Goal: Task Accomplishment & Management: Manage account settings

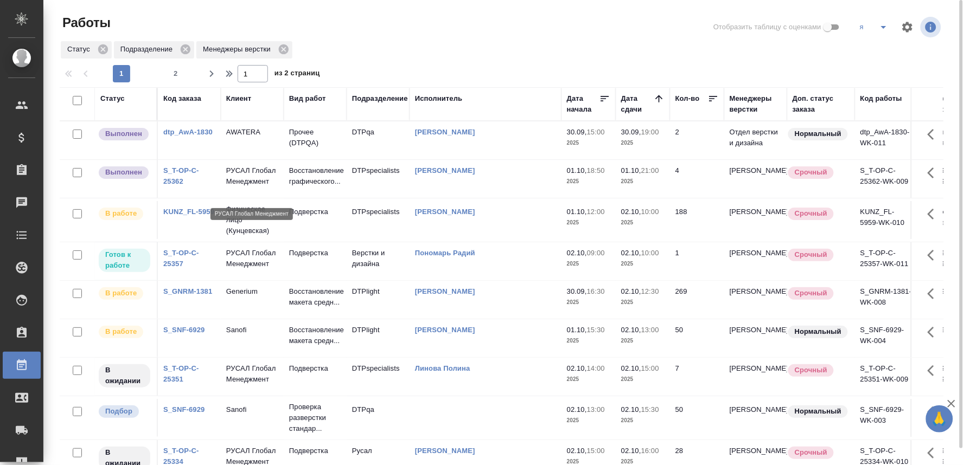
click at [249, 187] on p "РУСАЛ Глобал Менеджмент" at bounding box center [252, 176] width 52 height 22
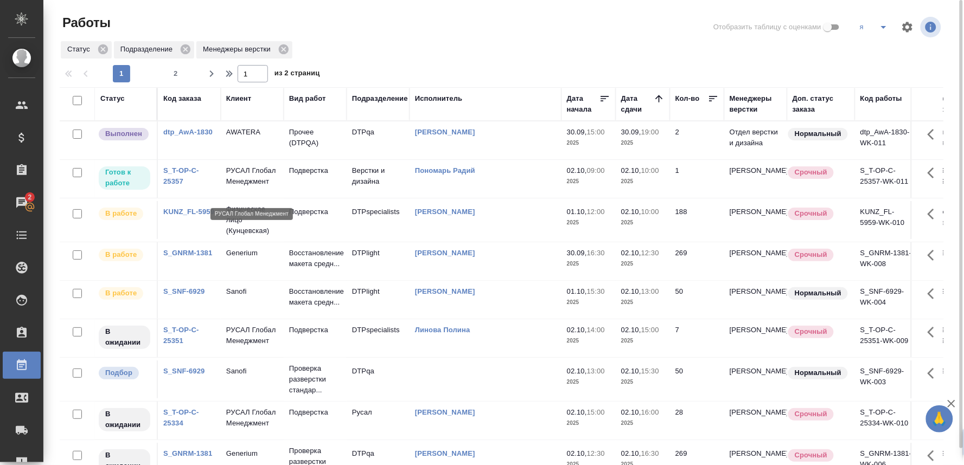
click at [235, 184] on p "РУСАЛ Глобал Менеджмент" at bounding box center [252, 176] width 52 height 22
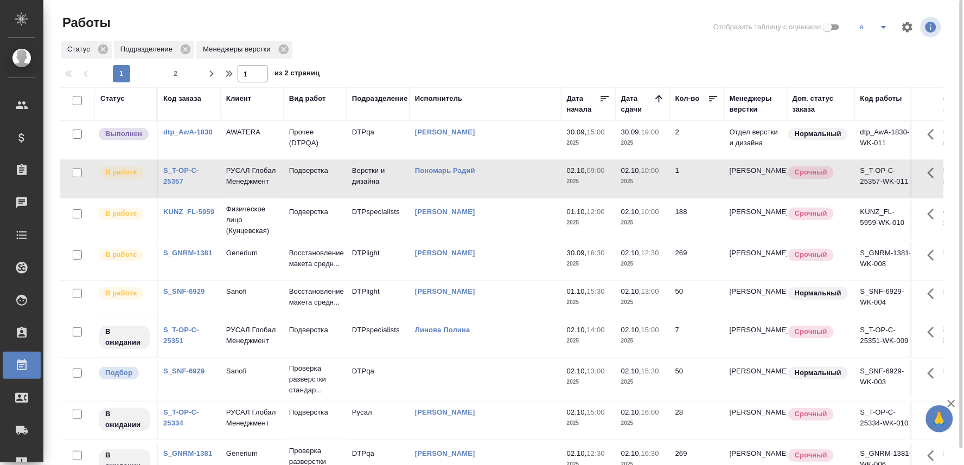
click at [195, 296] on link "S_SNF-6929" at bounding box center [184, 291] width 42 height 8
click at [233, 377] on p "Sanofi" at bounding box center [252, 371] width 52 height 11
click at [232, 377] on p "Sanofi" at bounding box center [252, 371] width 52 height 11
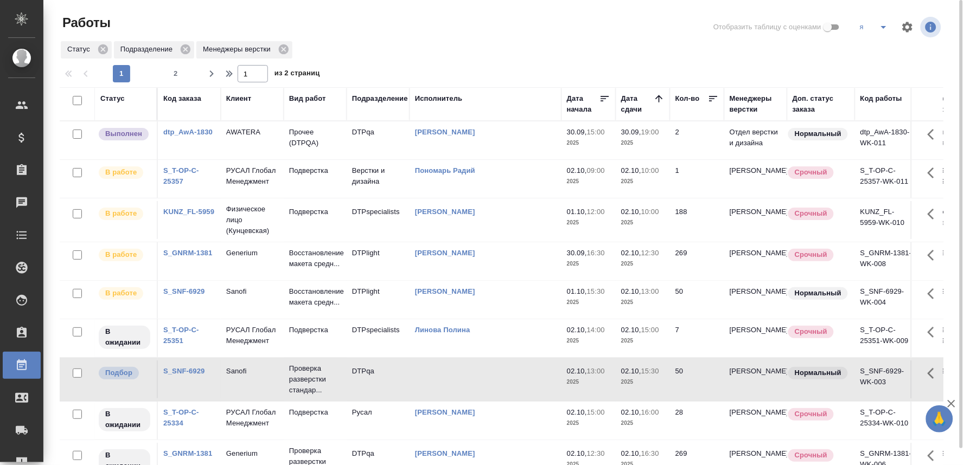
click at [334, 223] on td "Подверстка" at bounding box center [315, 220] width 63 height 38
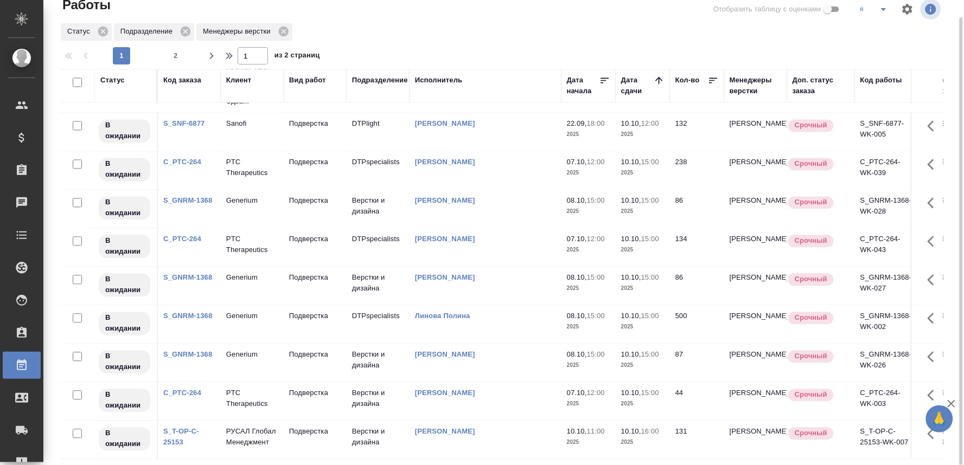
scroll to position [763, 0]
click at [176, 56] on span "2" at bounding box center [175, 55] width 17 height 11
type input "2"
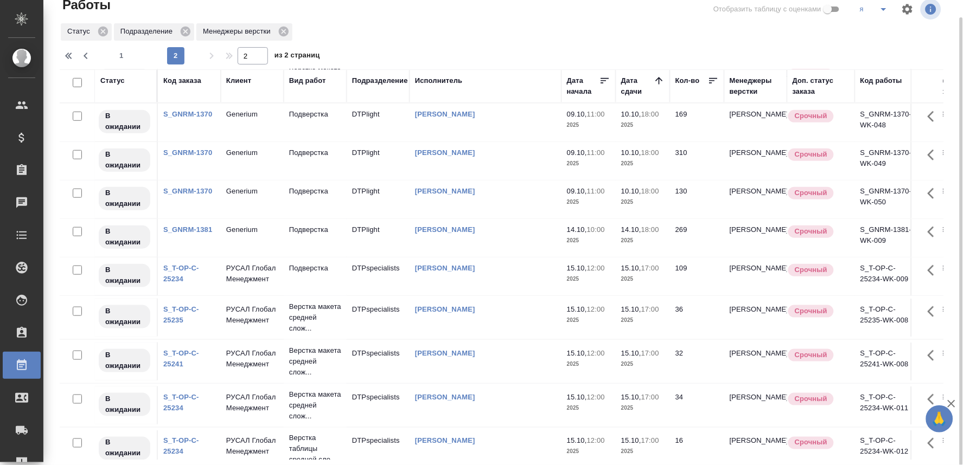
scroll to position [0, 0]
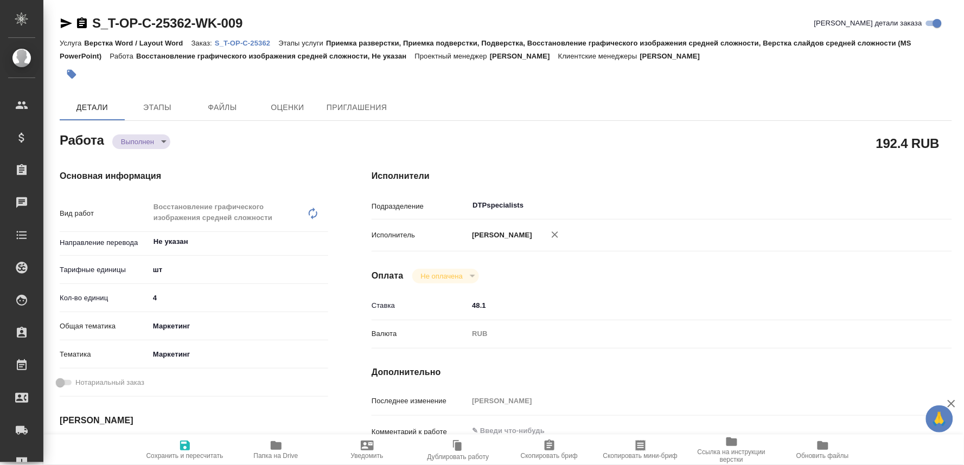
click at [140, 137] on body "🙏 .cls-1 fill:#fff; AWATERA Oksiutovich Irina Клиенты Спецификации Заказы Чаты …" at bounding box center [482, 232] width 964 height 465
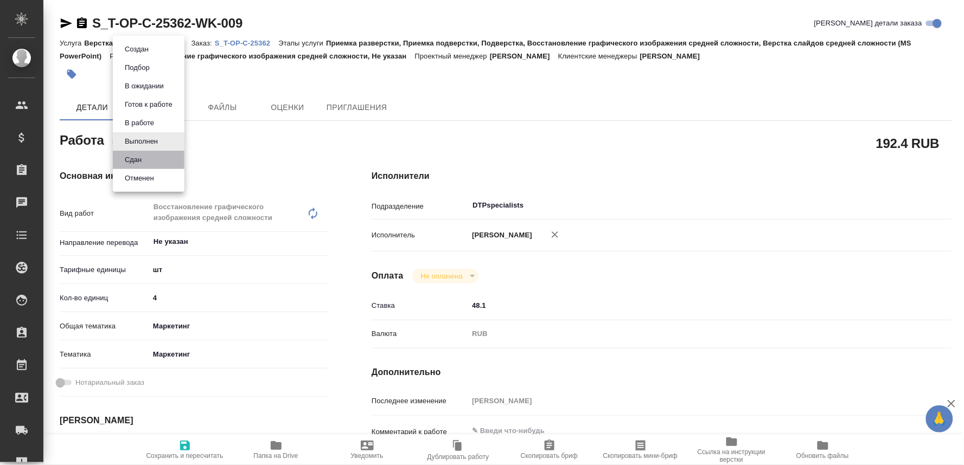
click at [133, 168] on li "Сдан" at bounding box center [149, 160] width 72 height 18
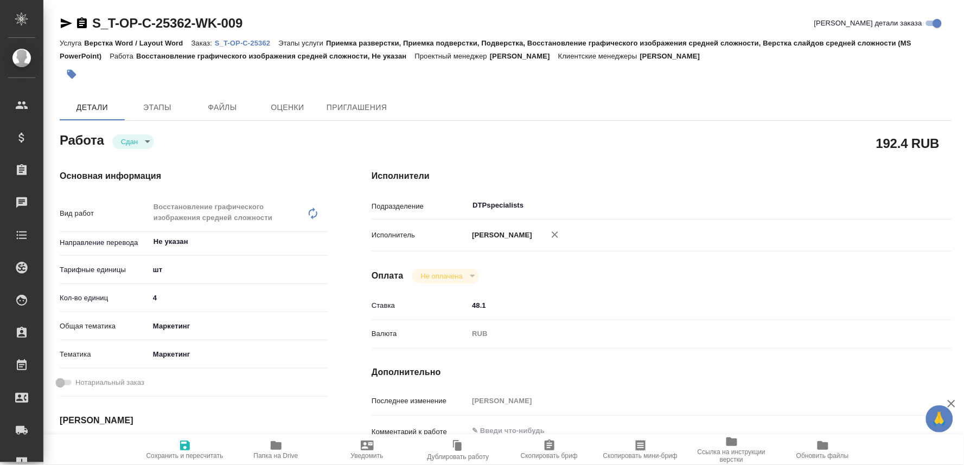
type textarea "x"
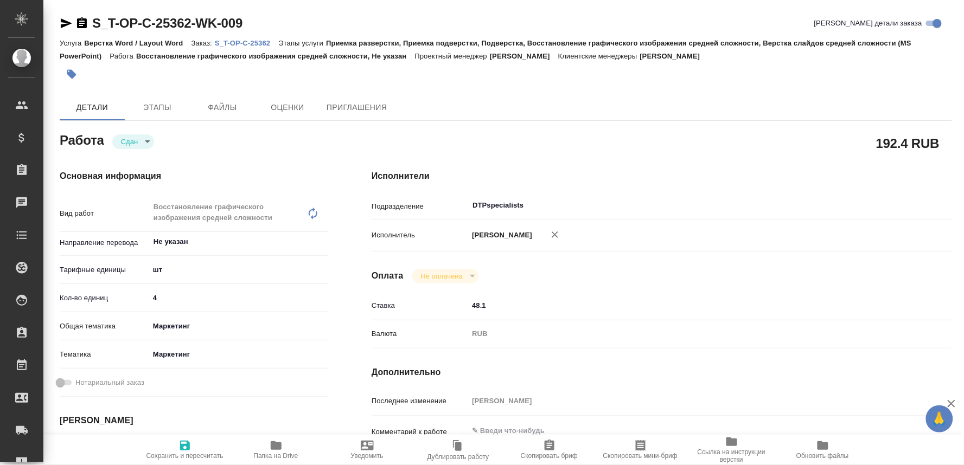
click at [191, 456] on span "Сохранить и пересчитать" at bounding box center [184, 456] width 77 height 8
type textarea "x"
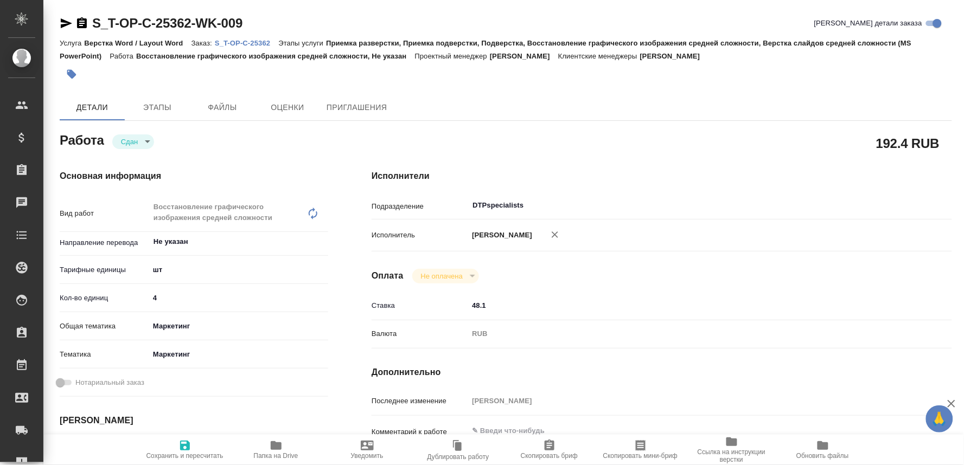
type textarea "x"
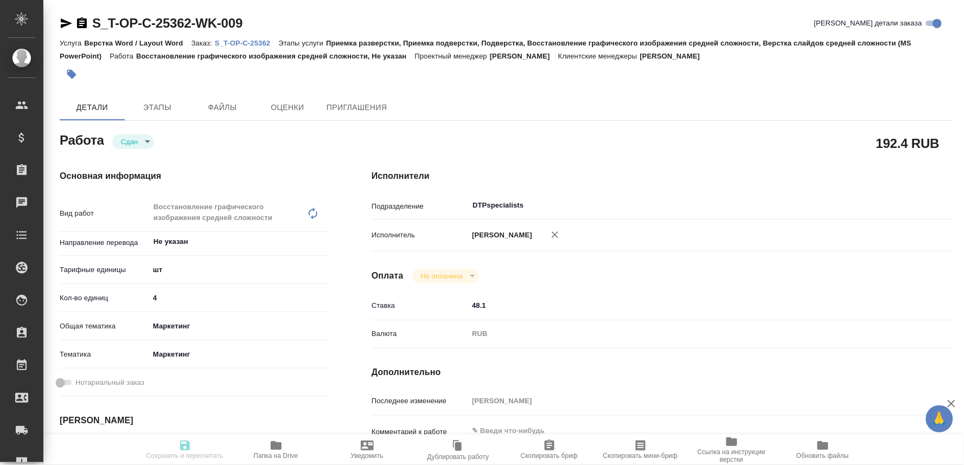
type textarea "x"
type input "closed"
type textarea "Восстановление графического изображения средней сложности"
type textarea "x"
type input "Не указан"
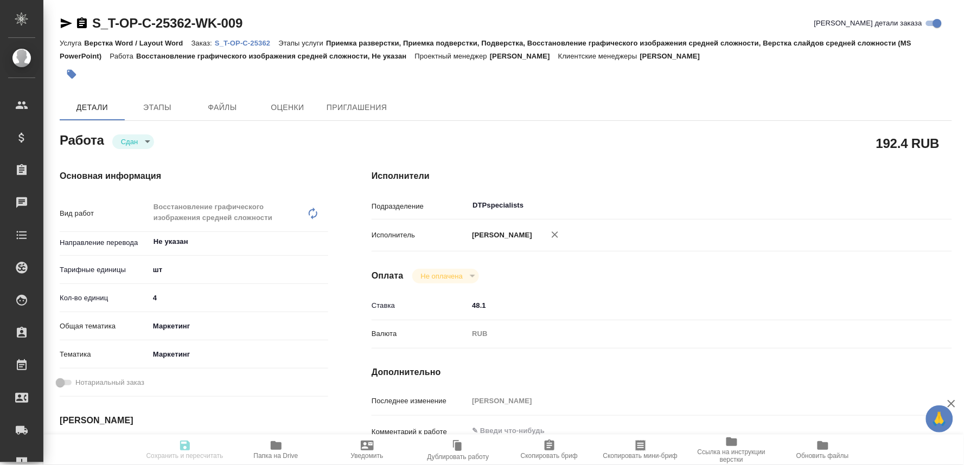
type input "5a8b1489cc6b4906c91bfdc1"
type input "4"
type input "marketing"
type input "5a8b8b956a9677013d343d63"
type input "01.10.2025 18:50"
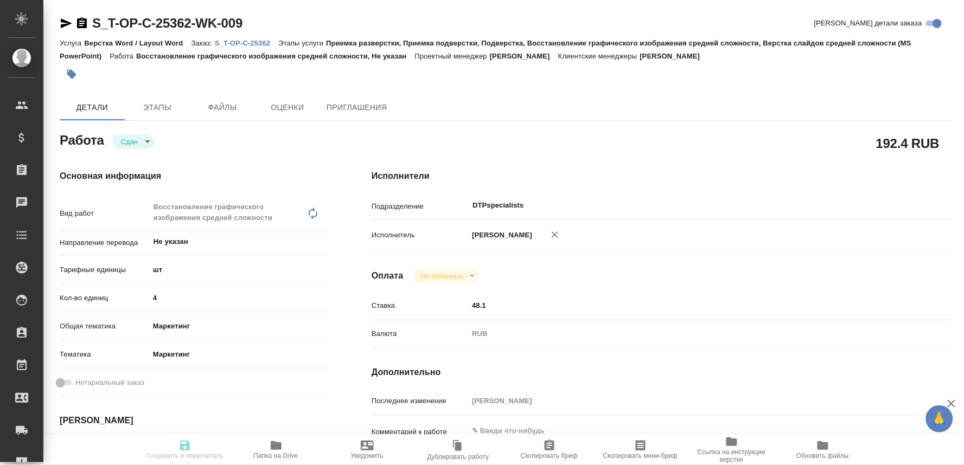
type input "01.10.2025 18:54"
type input "01.10.2025 21:00"
type input "01.10.2025 19:39"
type input "03.10.2025 17:00"
type input "DTPspecialists"
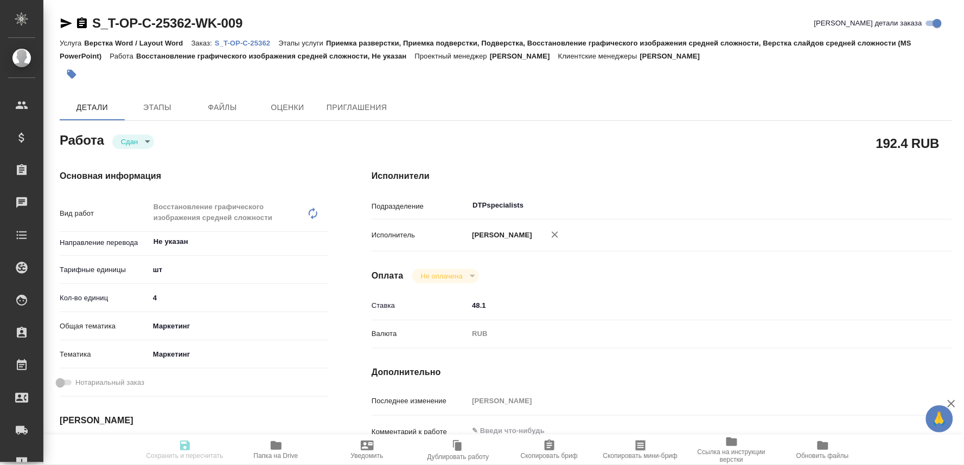
type input "notPayed"
type input "48.1"
type input "RUB"
type input "[PERSON_NAME]"
type textarea "x"
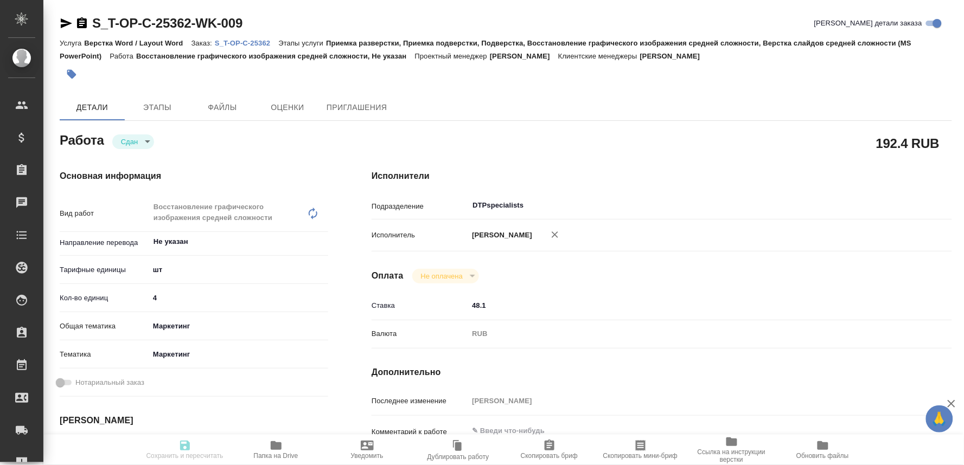
type textarea "/Clients/Т-ОП-С_Русал Глобал Менеджмент/Orders/S_T-OP-C-25362/DTP/S_T-OP-C-2536…"
type textarea "x"
type input "S_T-OP-C-25362"
type input "Т-ОП-С-46954"
type input "Верстка Word / Layout Word"
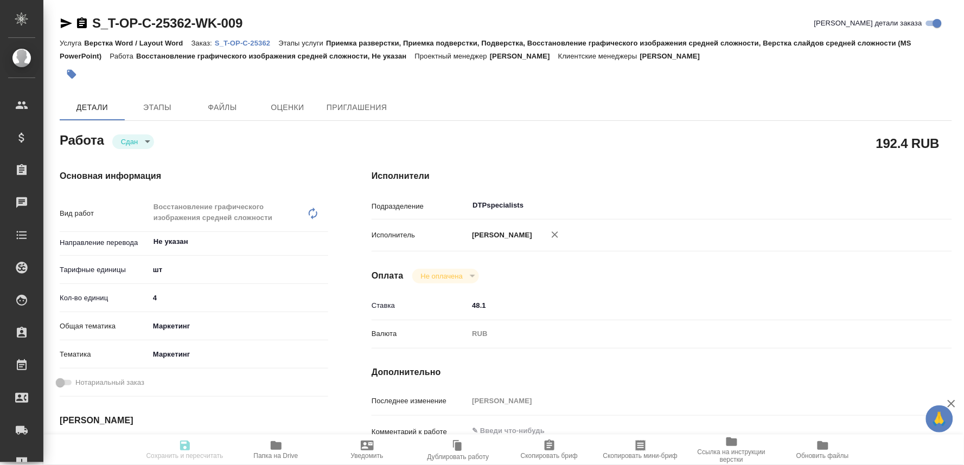
type input "Приемка разверстки, Приемка подверстки, Подверстка, Восстановление графического…"
type input "Меньшикова Александра"
type input "[PERSON_NAME]"
type input "/Clients/Т-ОП-С_Русал Глобал Менеджмент/Orders/S_T-OP-C-25362"
type textarea "x"
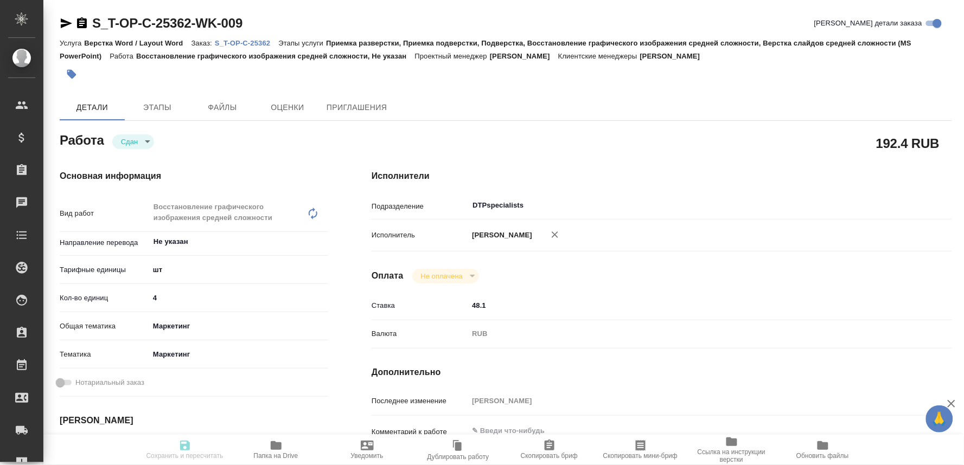
type textarea "x"
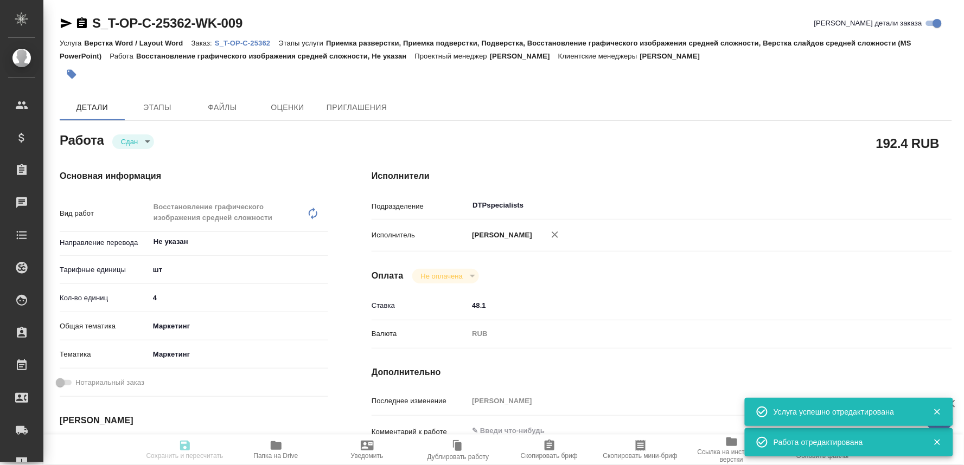
type textarea "x"
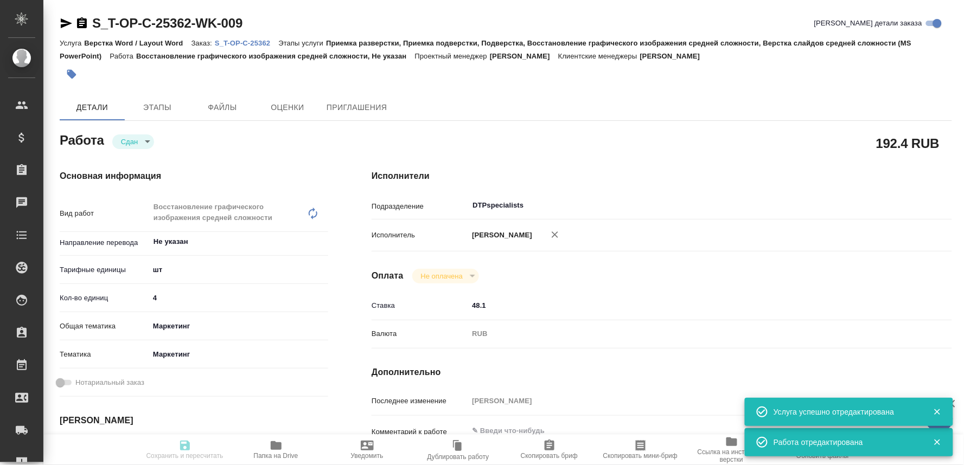
type textarea "x"
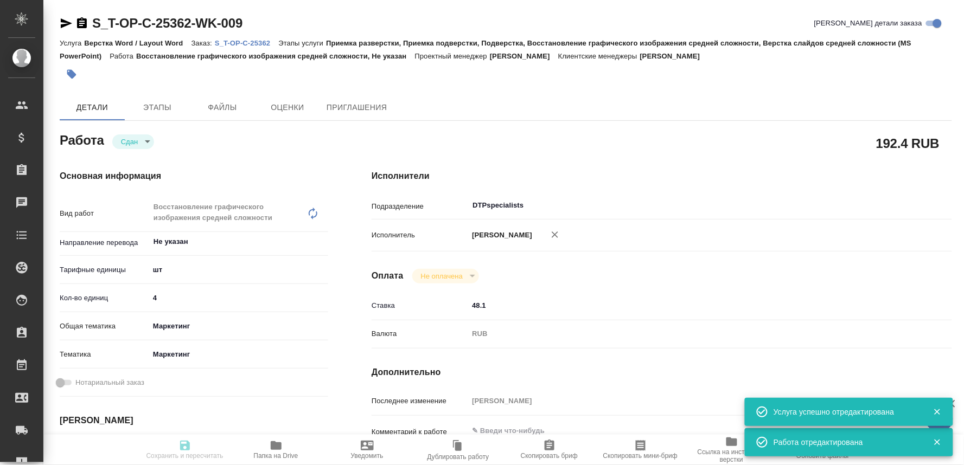
type input "closed"
type textarea "Восстановление графического изображения средней сложности"
type textarea "x"
type input "Не указан"
type input "5a8b1489cc6b4906c91bfdc1"
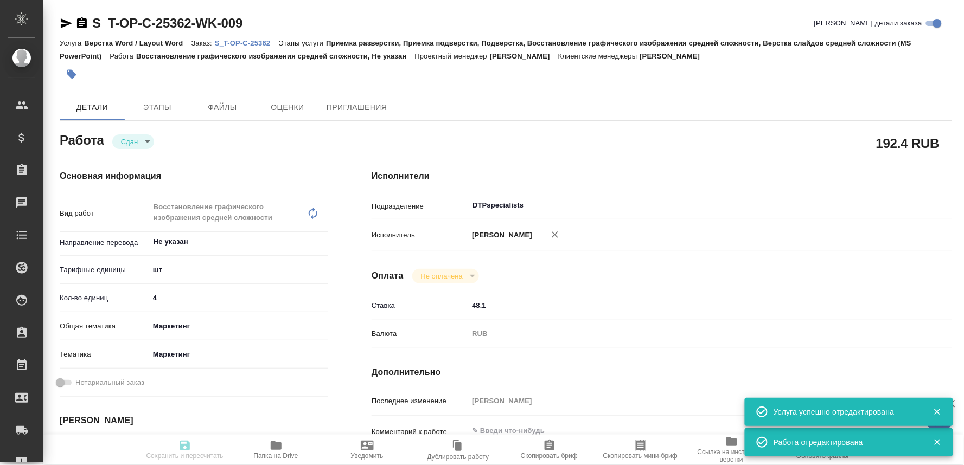
type input "4"
type input "marketing"
type input "5a8b8b956a9677013d343d63"
type input "01.10.2025 18:50"
type input "01.10.2025 18:54"
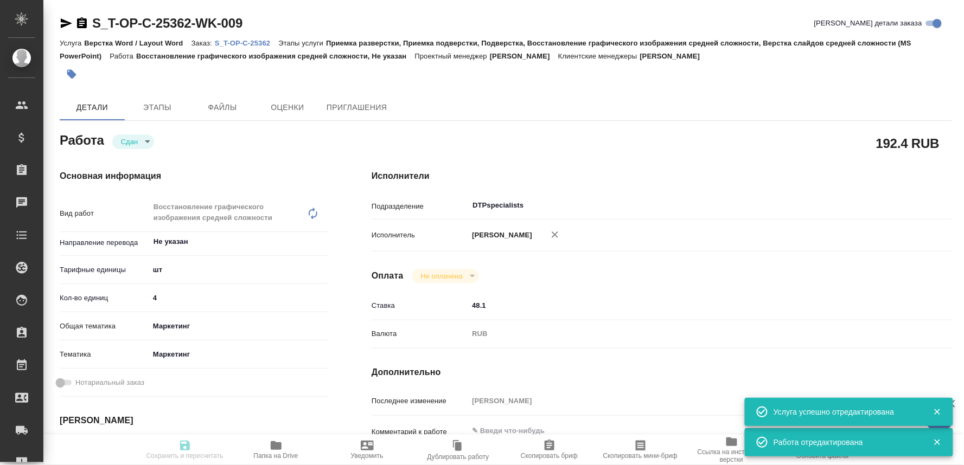
type input "01.10.2025 21:00"
type input "01.10.2025 19:39"
type input "03.10.2025 17:00"
type input "DTPspecialists"
type input "notPayed"
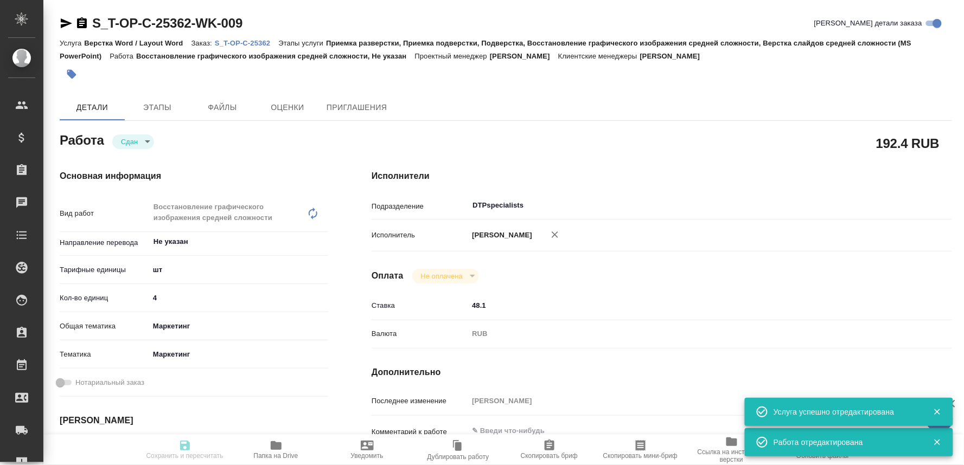
type input "48.1"
type input "RUB"
type input "[PERSON_NAME]"
type textarea "x"
type textarea "/Clients/Т-ОП-С_Русал Глобал Менеджмент/Orders/S_T-OP-C-25362/DTP/S_T-OP-C-2536…"
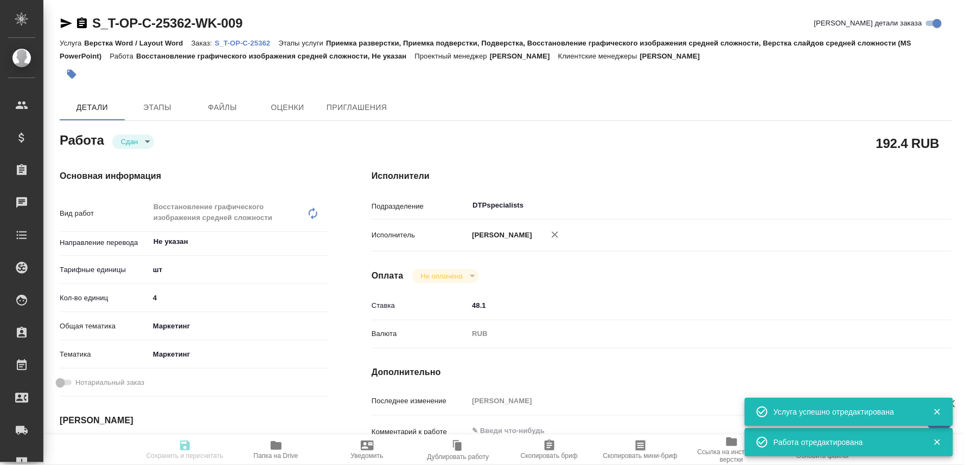
type textarea "x"
type input "S_T-OP-C-25362"
type input "Т-ОП-С-46954"
type input "Верстка Word / Layout Word"
type input "Приемка разверстки, Приемка подверстки, Подверстка, Восстановление графического…"
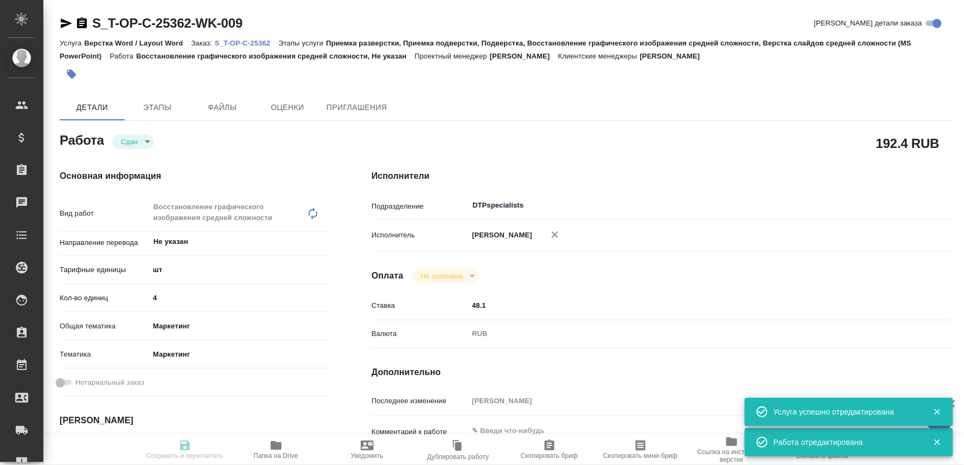
type input "Меньшикова Александра"
type input "[PERSON_NAME]"
type input "/Clients/Т-ОП-С_Русал Глобал Менеджмент/Orders/S_T-OP-C-25362"
type textarea "x"
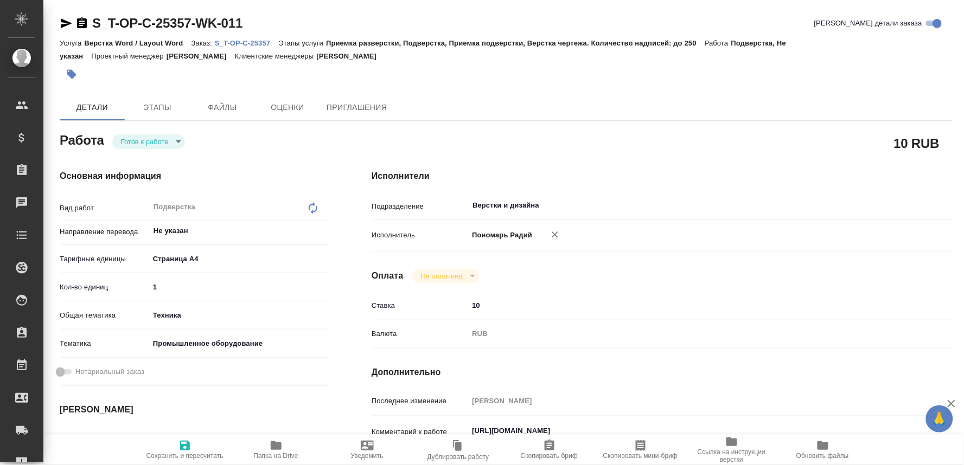
scroll to position [120, 0]
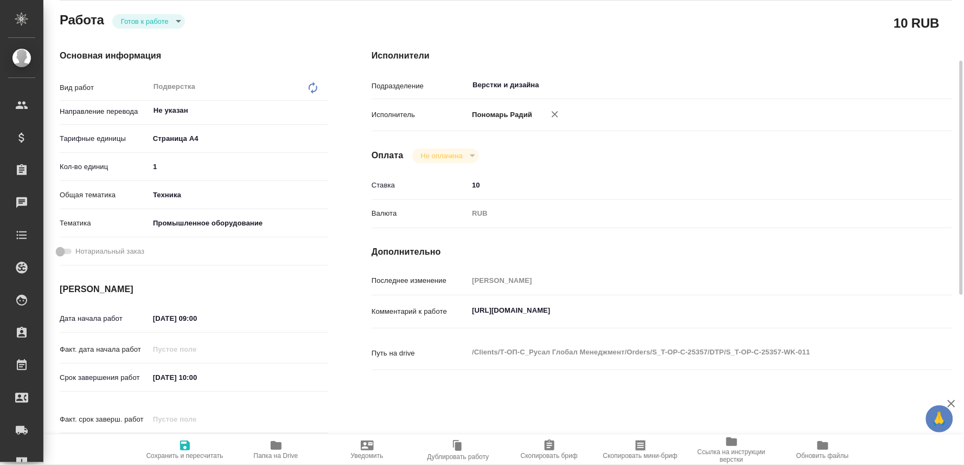
type textarea "x"
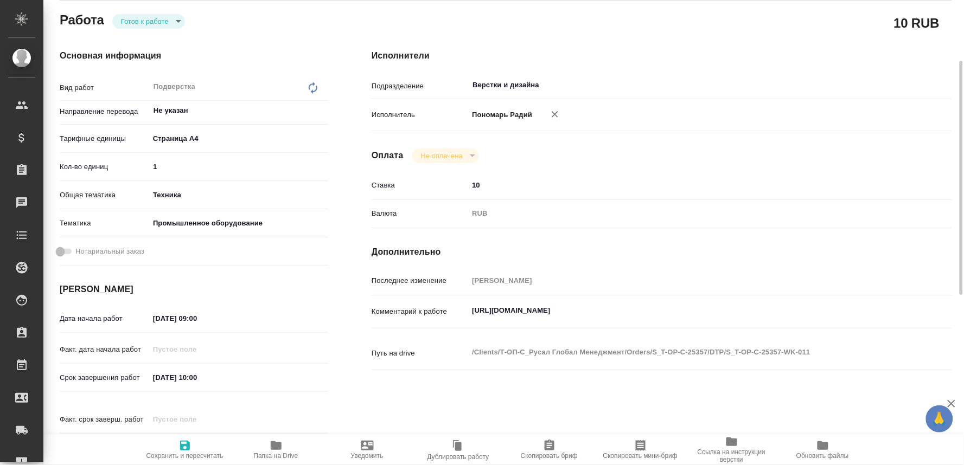
type textarea "x"
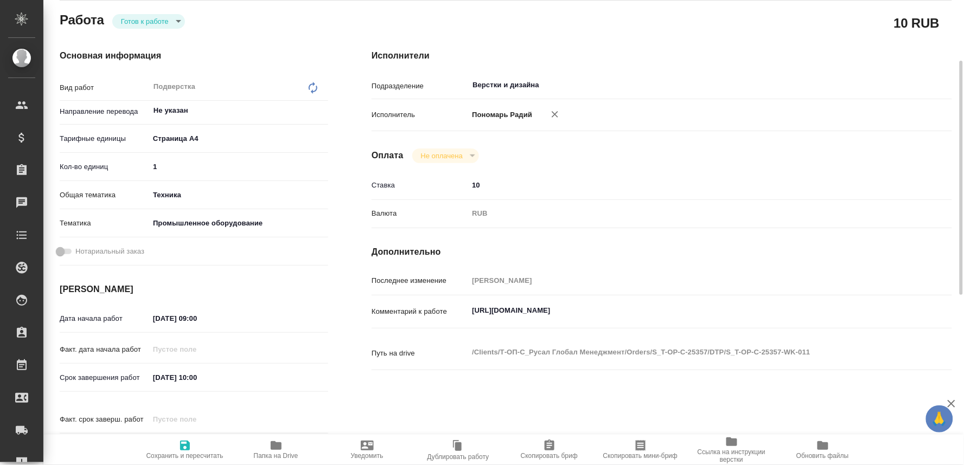
type textarea "x"
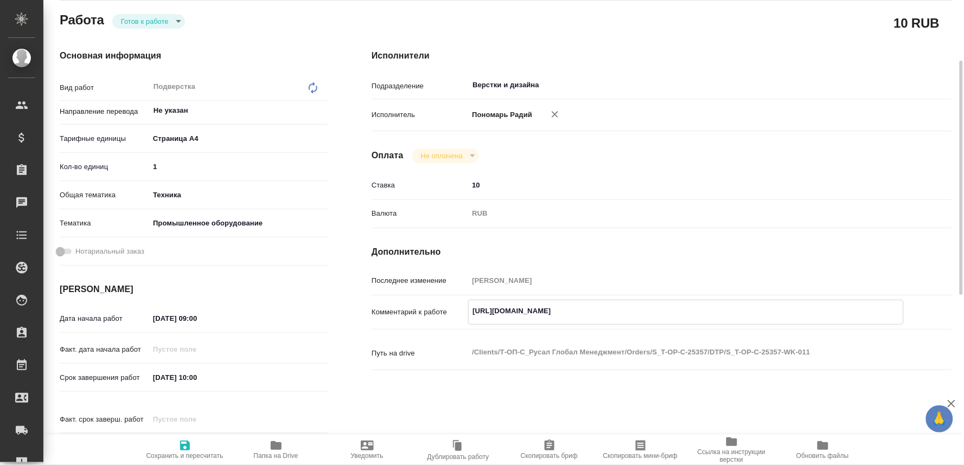
type textarea "x"
drag, startPoint x: 618, startPoint y: 306, endPoint x: 453, endPoint y: 305, distance: 165.4
click at [453, 305] on div "Комментарий к работе https://drive.awatera.com/f/10565608 x" at bounding box center [662, 312] width 580 height 25
type textarea "x"
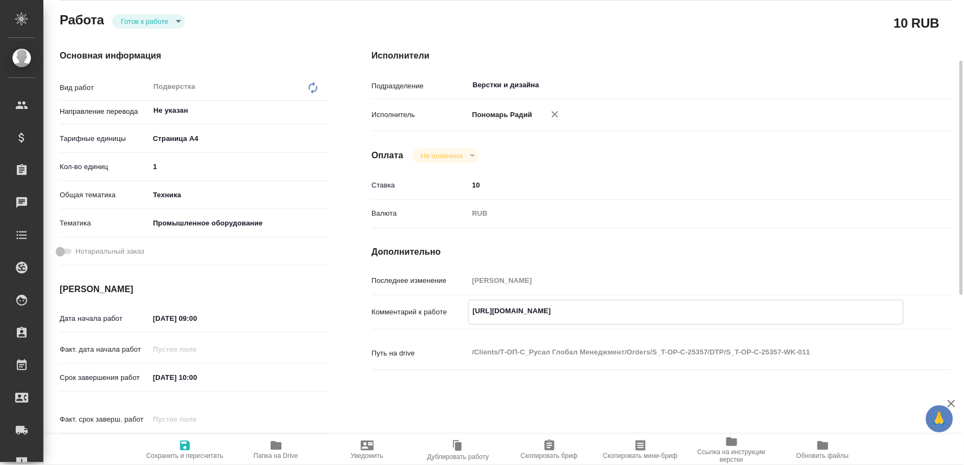
type textarea "x"
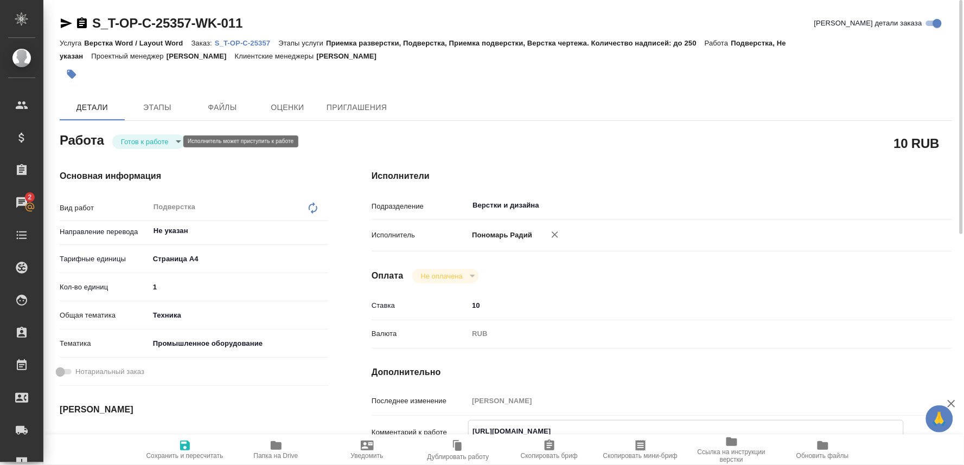
type textarea "x"
click at [158, 137] on body "🙏 .cls-1 fill:#fff; AWATERA Oksiutovich Irina Клиенты Спецификации Заказы 2 Чат…" at bounding box center [482, 232] width 964 height 465
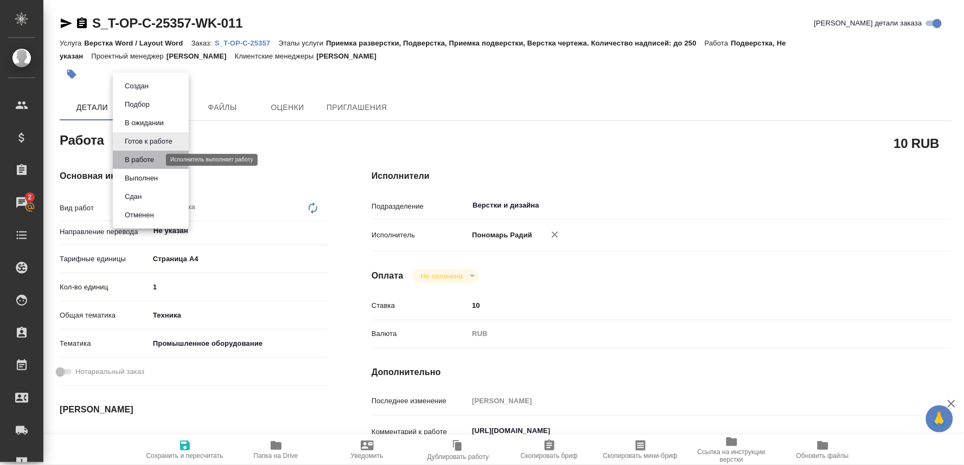
click at [133, 159] on button "В работе" at bounding box center [139, 160] width 36 height 12
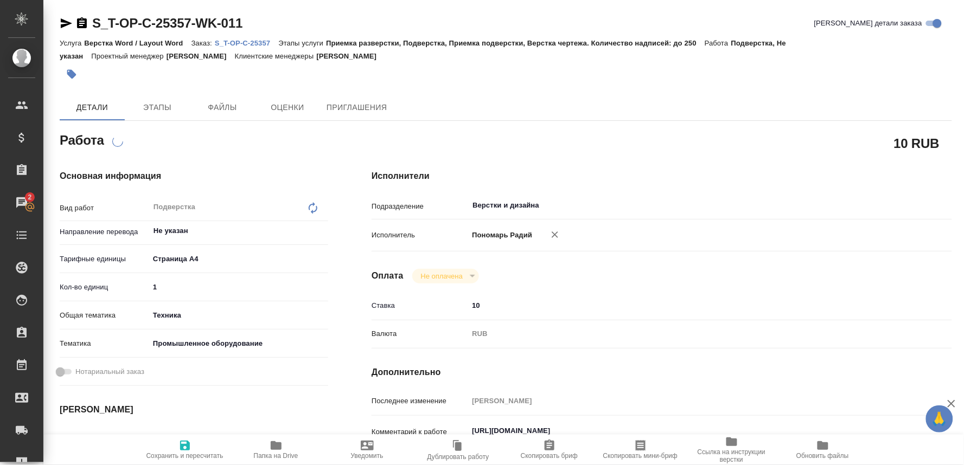
click at [181, 452] on span "Сохранить и пересчитать" at bounding box center [184, 456] width 77 height 8
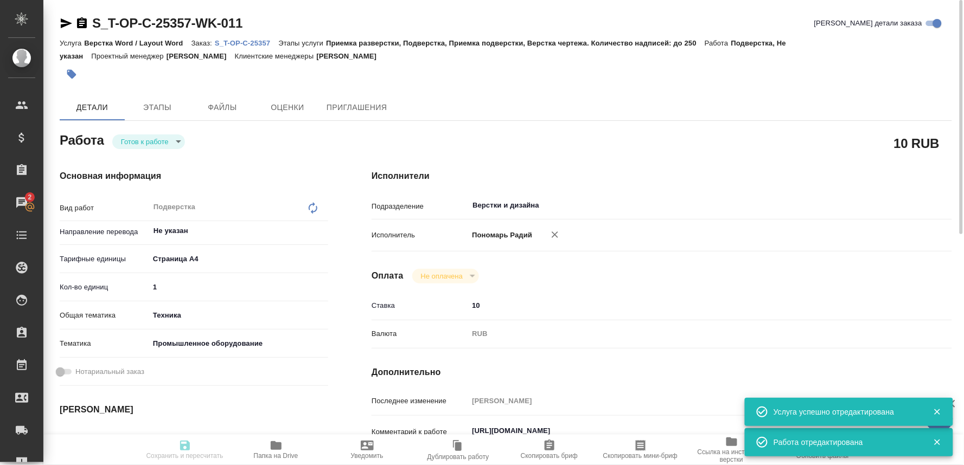
type textarea "x"
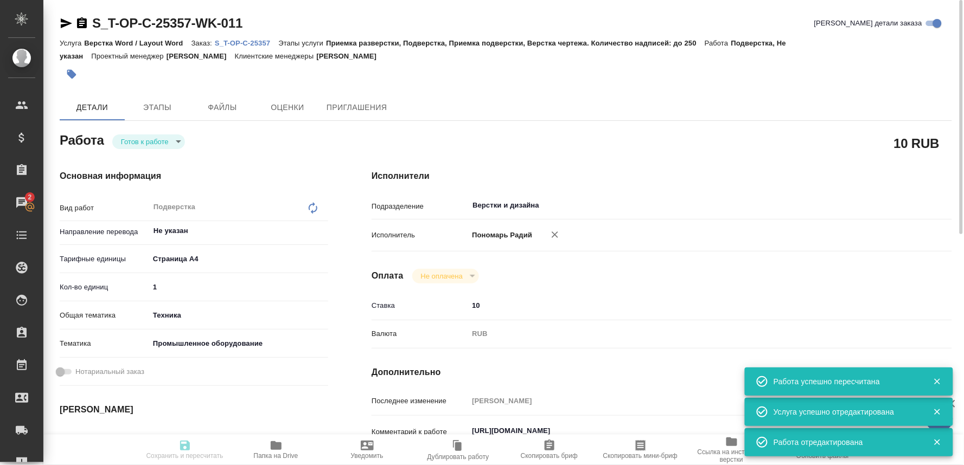
type input "readyForWork"
type textarea "Подверстка"
type textarea "x"
type input "Не указан"
type input "5f036ec4e16dec2d6b59c8ff"
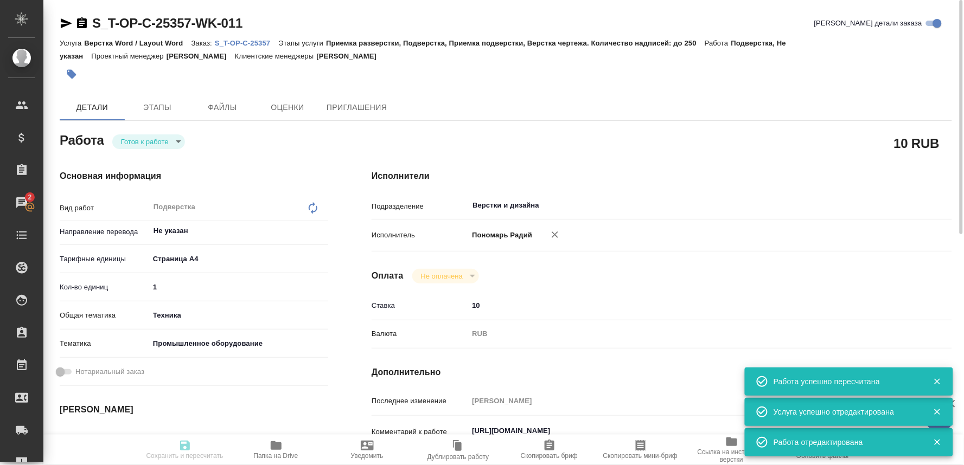
type input "1"
type input "tech"
type input "5f647205b73bc97568ca66bc"
type input "02.10.2025 09:00"
type input "02.10.2025 10:09"
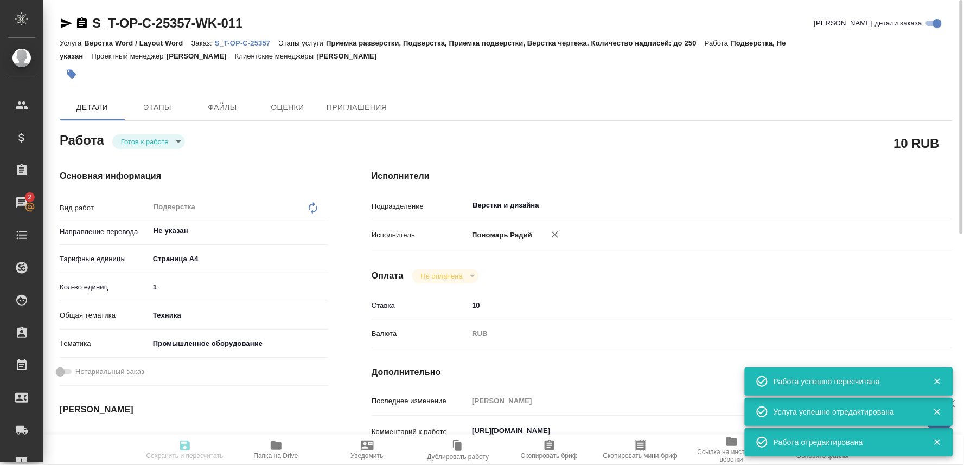
type input "02.10.2025 10:00"
type input "Верстки и дизайна"
type input "notPayed"
type input "10"
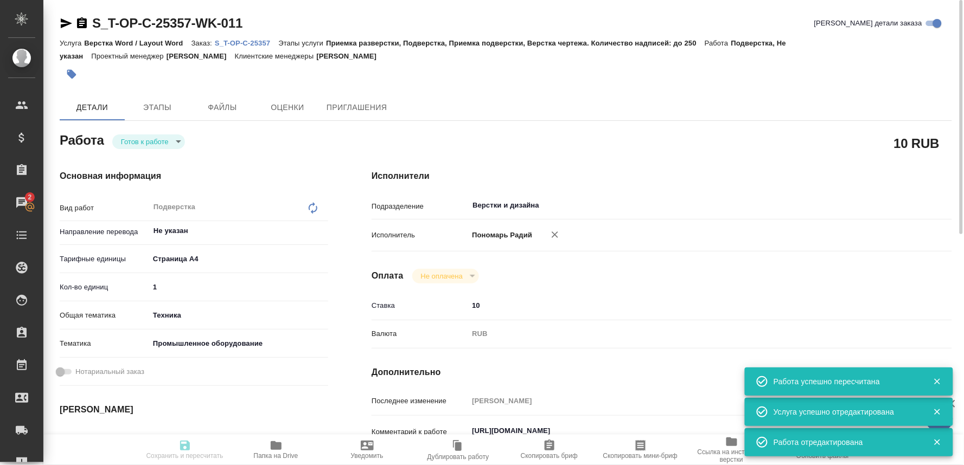
type input "RUB"
type input "Журавлева Александра"
type textarea "https://drive.awatera.com/f/10565608"
type textarea "x"
type textarea "/Clients/Т-ОП-С_Русал Глобал Менеджмент/Orders/S_T-OP-C-25357/DTP/S_T-OP-C-2535…"
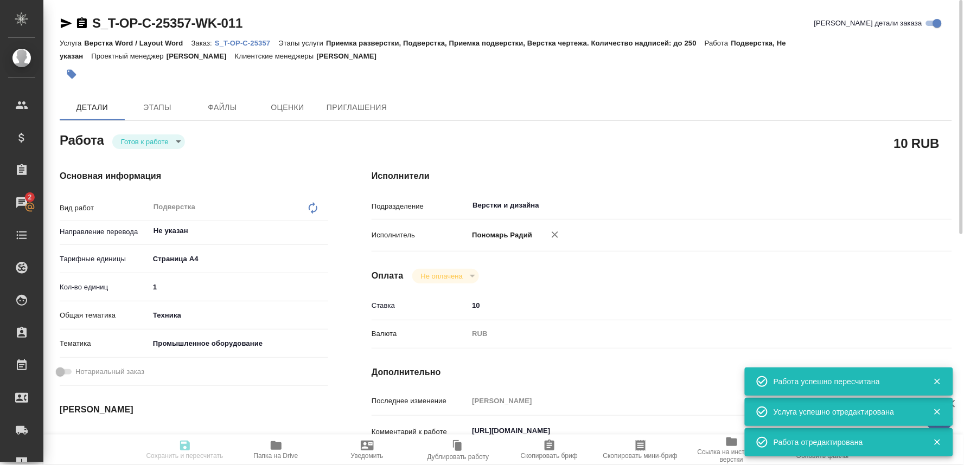
type textarea "x"
type input "S_T-OP-C-25357"
type input "Т-ОП-С-46951"
type input "Верстка Word / Layout Word"
type input "Приемка разверстки, Подверстка, Приемка подверстки, Верстка чертежа. Количество…"
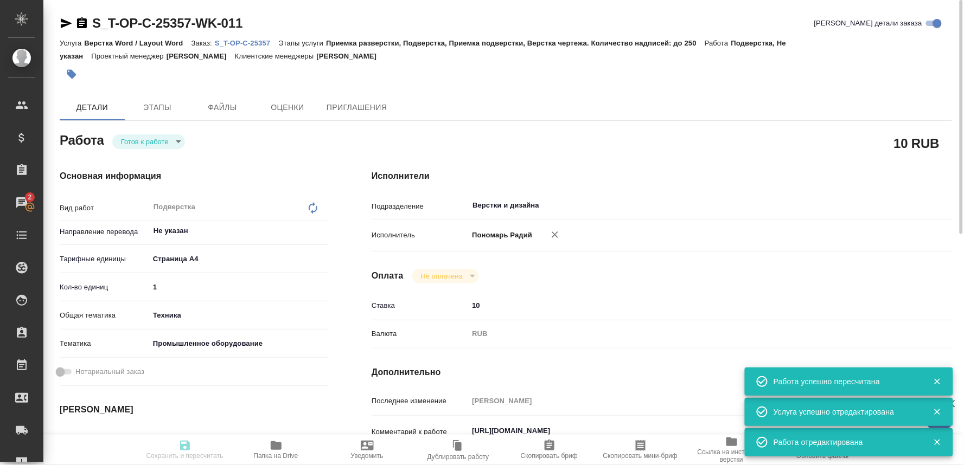
type input "Меньшикова Александра"
type input "[PERSON_NAME]"
type input "/Clients/Т-ОП-С_Русал Глобал Менеджмент/Orders/S_T-OP-C-25357"
type textarea "x"
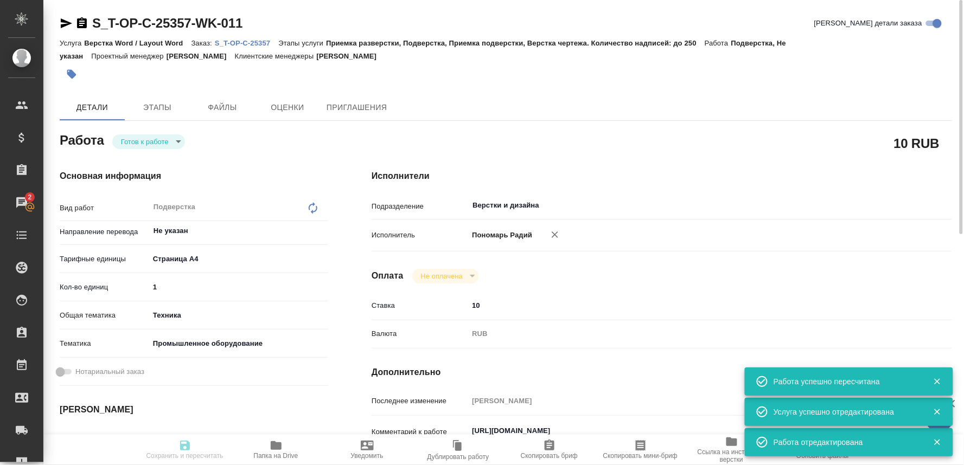
type textarea "x"
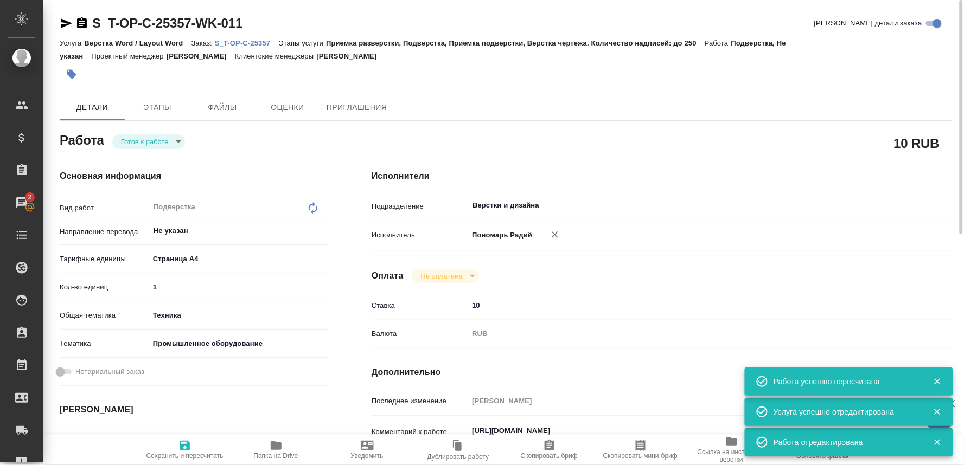
type textarea "x"
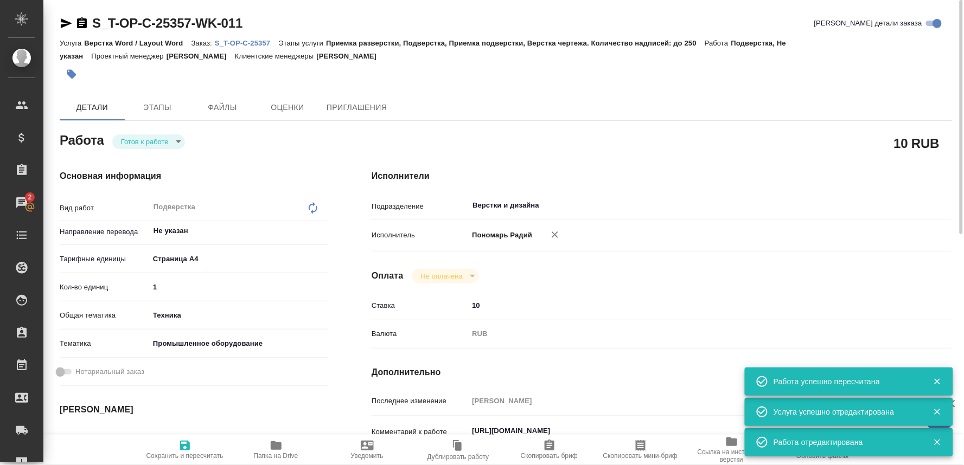
click at [165, 140] on body "🙏 .cls-1 fill:#fff; AWATERA Oksiutovich Irina Клиенты Спецификации Заказы 2 Чат…" at bounding box center [482, 232] width 964 height 465
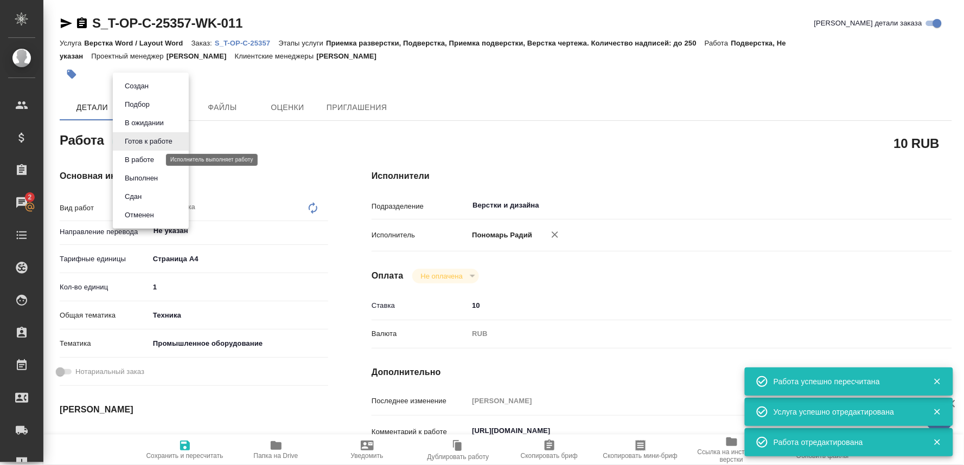
type textarea "x"
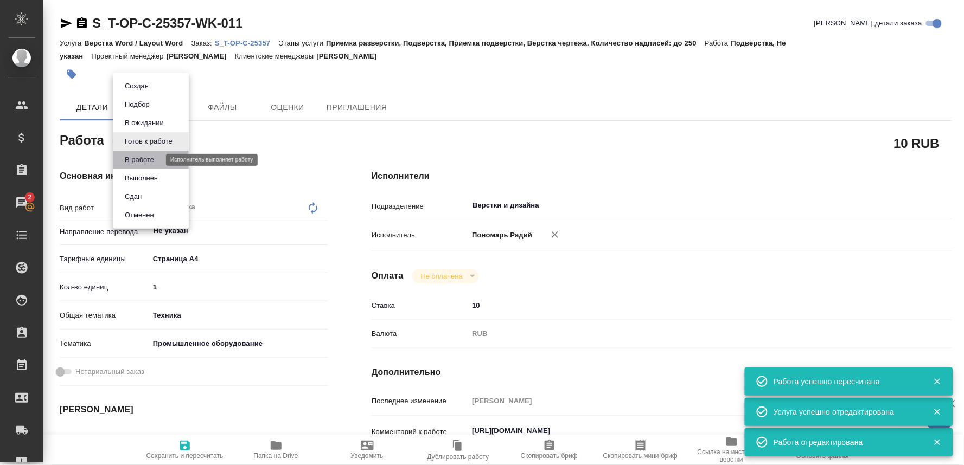
click at [131, 156] on button "В работе" at bounding box center [139, 160] width 36 height 12
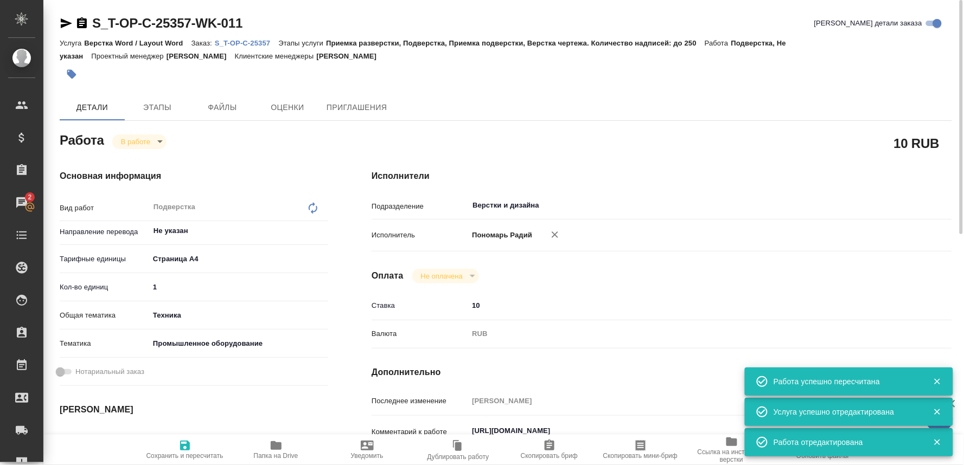
type textarea "x"
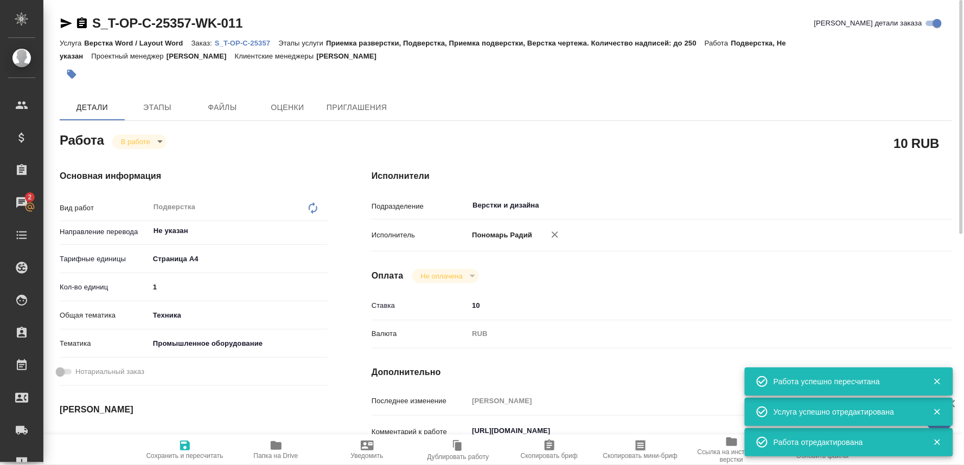
click at [174, 446] on span "Сохранить и пересчитать" at bounding box center [185, 449] width 78 height 21
type textarea "x"
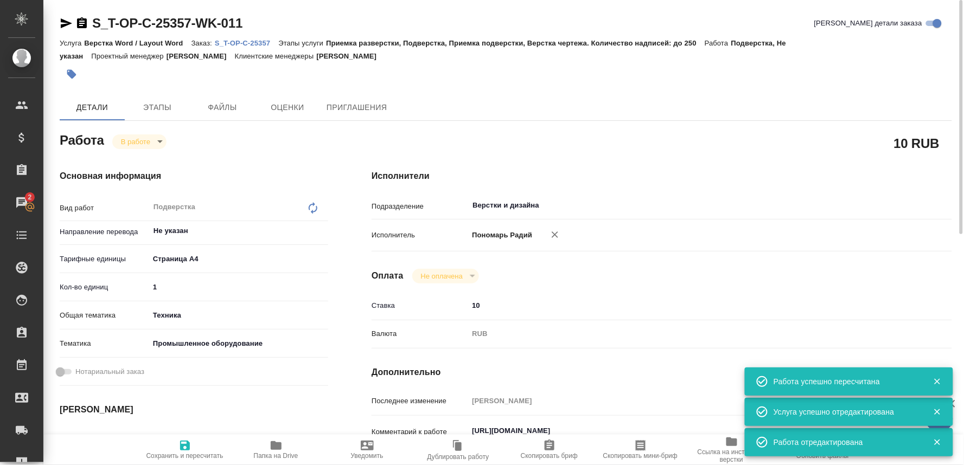
type textarea "x"
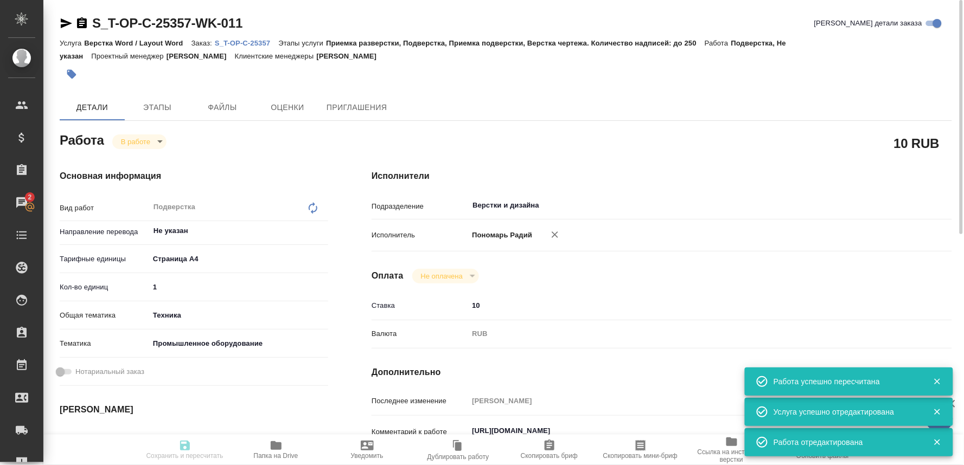
type textarea "x"
type input "inProgress"
type textarea "Подверстка"
type textarea "x"
type input "Не указан"
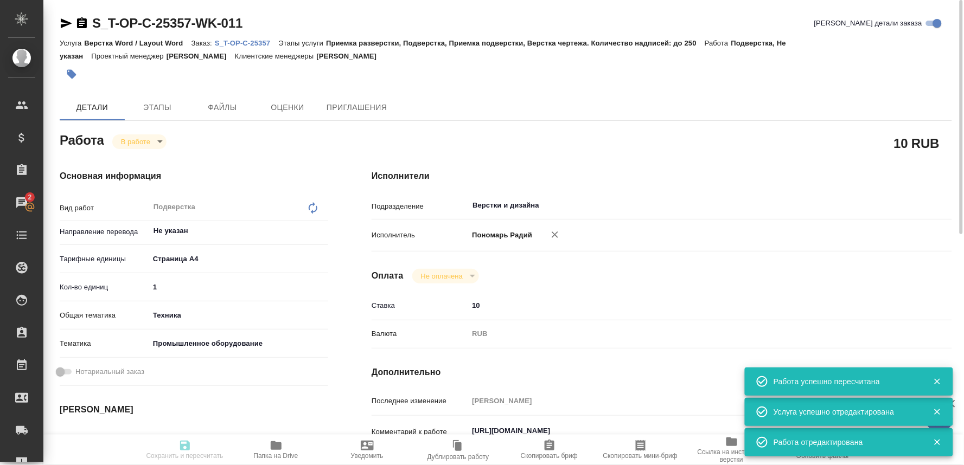
type input "5f036ec4e16dec2d6b59c8ff"
type input "1"
type input "tech"
type input "5f647205b73bc97568ca66bc"
type input "02.10.2025 09:00"
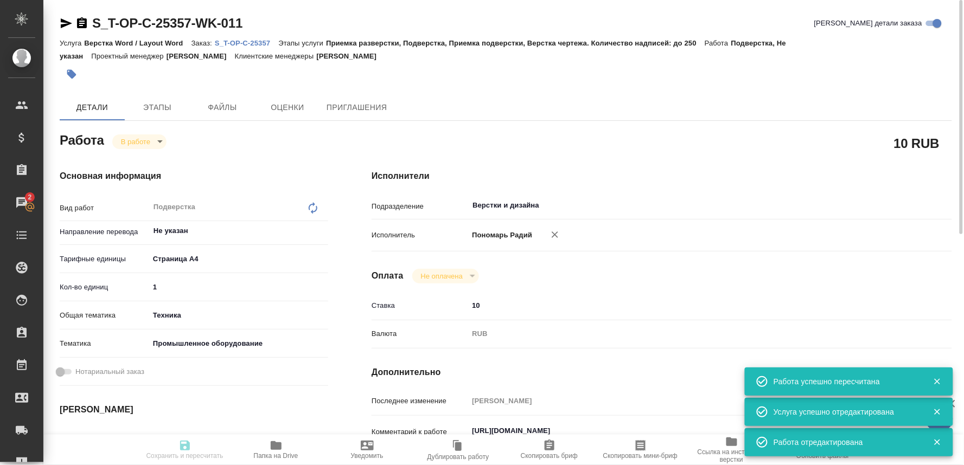
type input "02.10.2025 10:09"
type input "02.10.2025 10:00"
type input "Верстки и дизайна"
type input "notPayed"
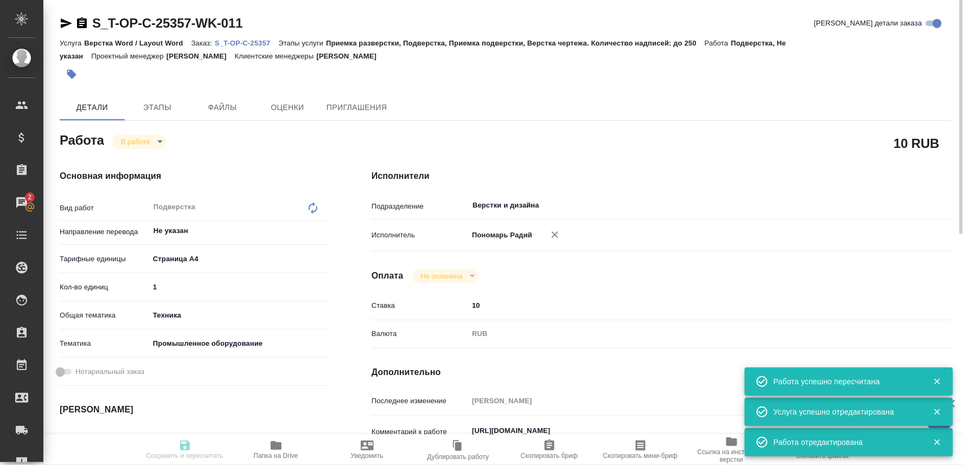
type input "10"
type input "RUB"
type input "[PERSON_NAME]"
type textarea "https://drive.awatera.com/f/10565608"
type textarea "x"
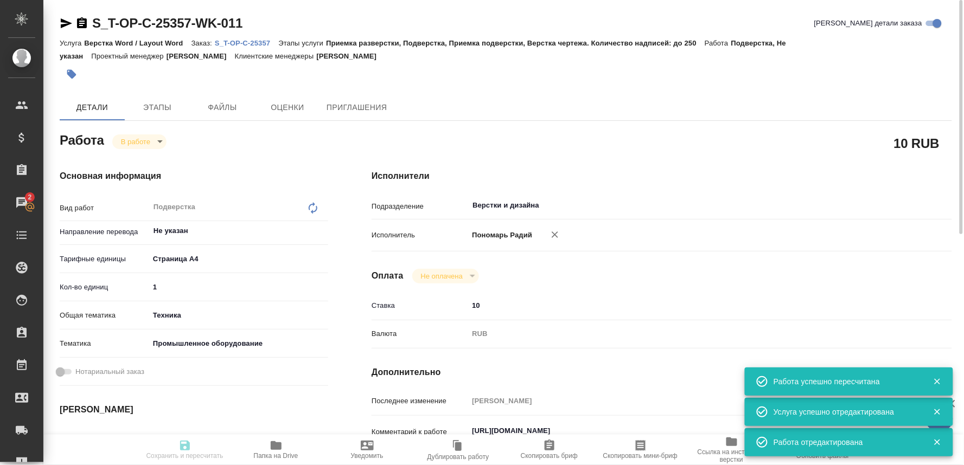
type textarea "/Clients/Т-ОП-С_Русал Глобал Менеджмент/Orders/S_T-OP-C-25357/DTP/S_T-OP-C-2535…"
type textarea "x"
type input "S_T-OP-C-25357"
type input "Т-ОП-С-46951"
type input "Верстка Word / Layout Word"
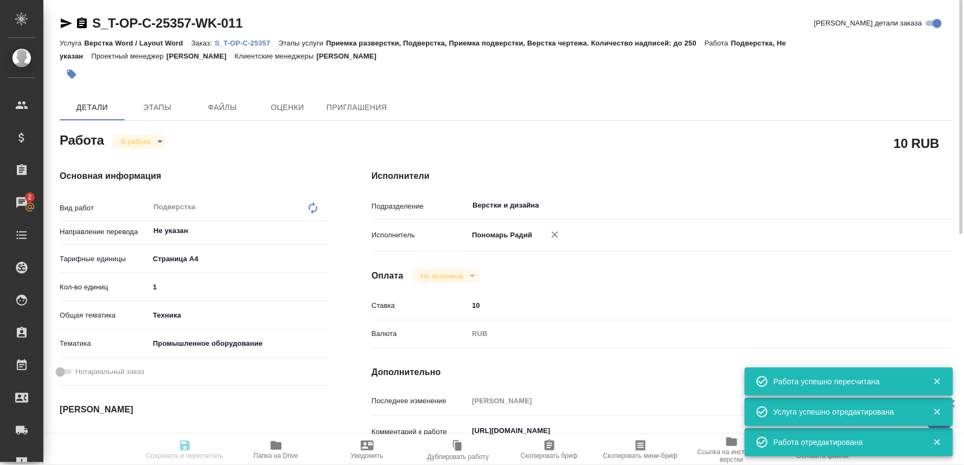
type input "Приемка разверстки, Подверстка, Приемка подверстки, Верстка чертежа. Количество…"
type input "Меньшикова Александра"
type input "[PERSON_NAME]"
type input "/Clients/Т-ОП-С_Русал Глобал Менеджмент/Orders/S_T-OP-C-25357"
type textarea "x"
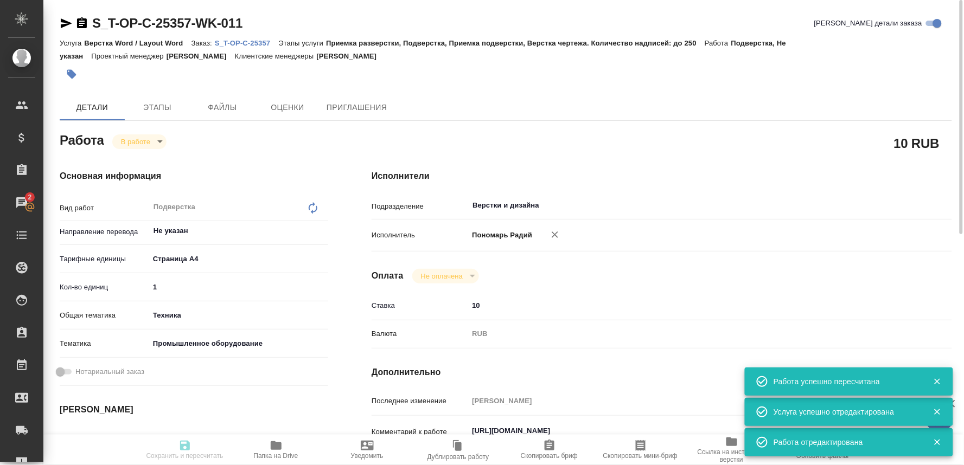
type textarea "x"
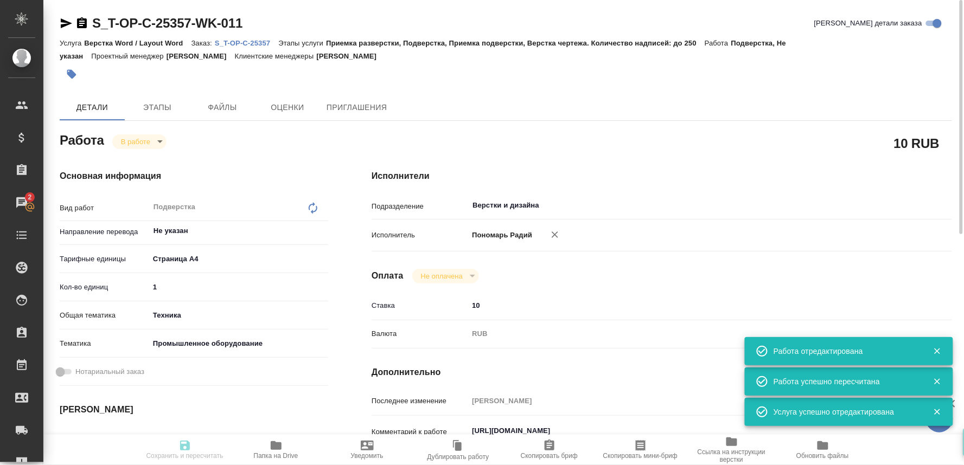
type textarea "x"
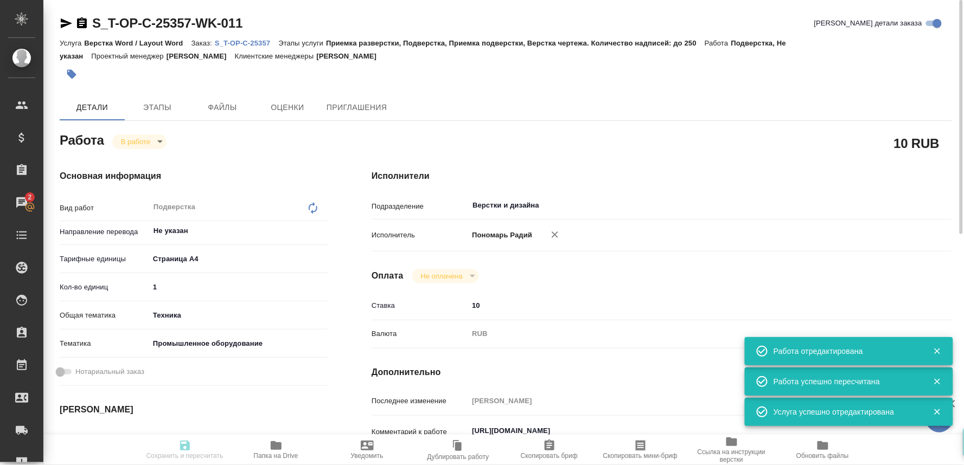
type textarea "x"
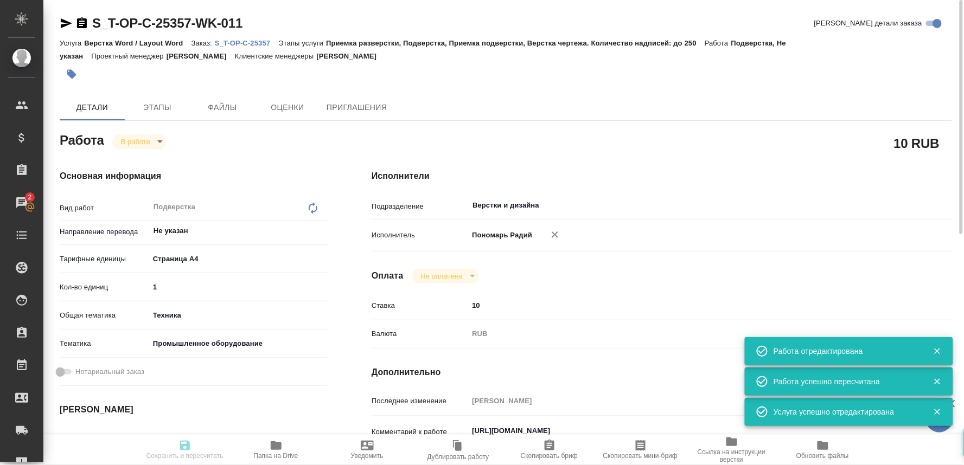
type textarea "x"
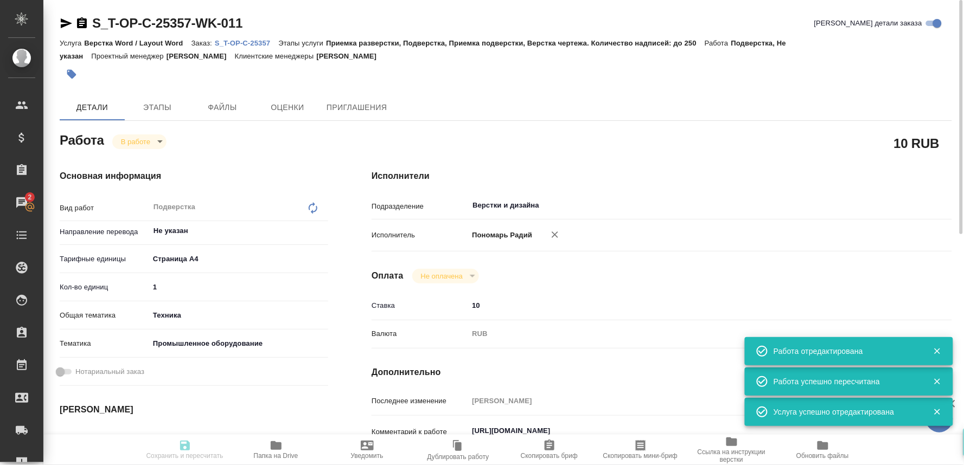
type input "inProgress"
type textarea "Подверстка"
type textarea "x"
type input "Не указан"
type input "5f036ec4e16dec2d6b59c8ff"
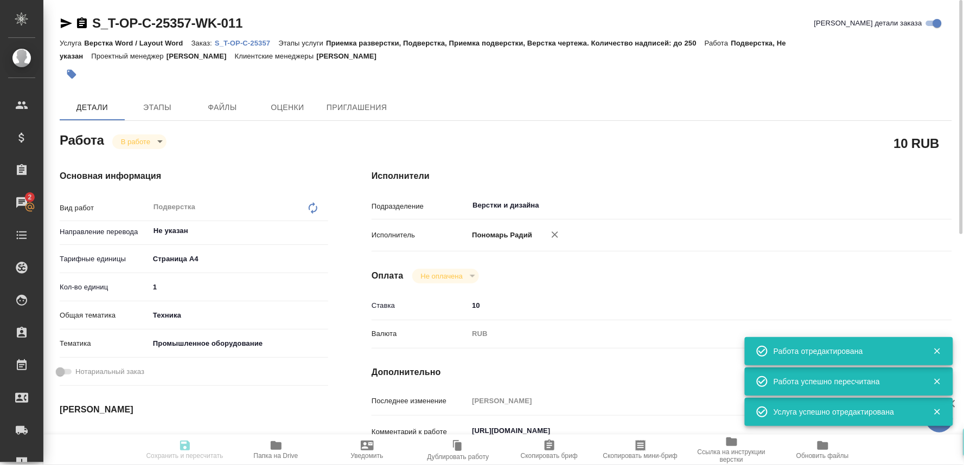
type input "1"
type input "tech"
type input "5f647205b73bc97568ca66bc"
type input "02.10.2025 09:00"
type input "02.10.2025 10:09"
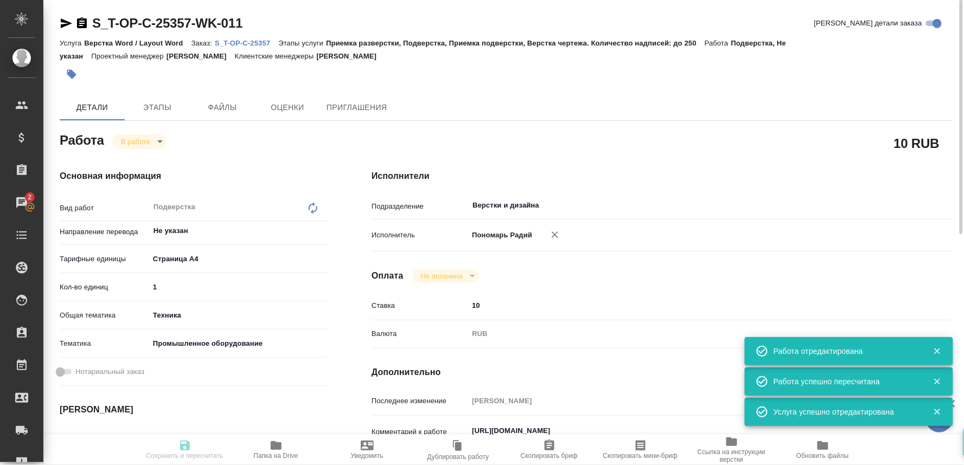
type input "02.10.2025 10:00"
type input "Верстки и дизайна"
type input "notPayed"
type input "10"
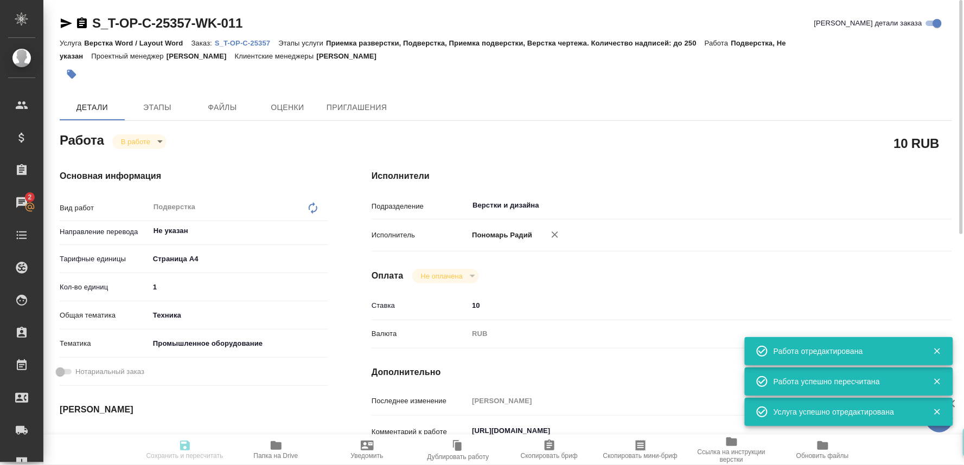
type input "RUB"
type input "[PERSON_NAME]"
type textarea "https://drive.awatera.com/f/10565608"
type textarea "x"
type textarea "/Clients/Т-ОП-С_Русал Глобал Менеджмент/Orders/S_T-OP-C-25357/DTP/S_T-OP-C-2535…"
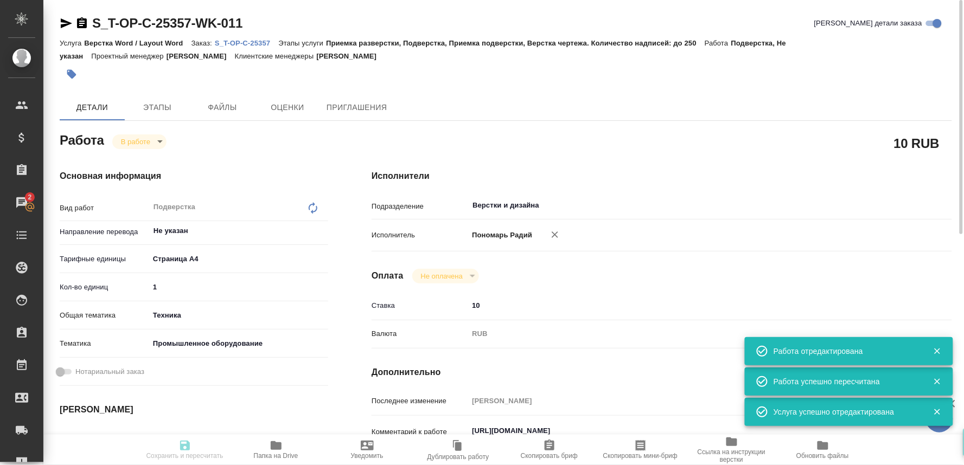
type textarea "x"
type input "S_T-OP-C-25357"
type input "Т-ОП-С-46951"
type input "Верстка Word / Layout Word"
type input "Приемка разверстки, Подверстка, Приемка подверстки, Верстка чертежа. Количество…"
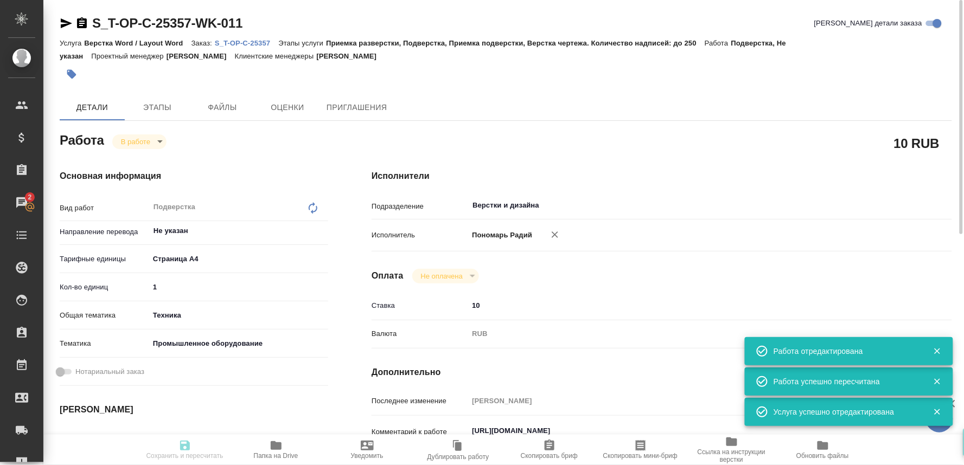
type input "Меньшикова Александра"
type input "[PERSON_NAME]"
type input "/Clients/Т-ОП-С_Русал Глобал Менеджмент/Orders/S_T-OP-C-25357"
type textarea "x"
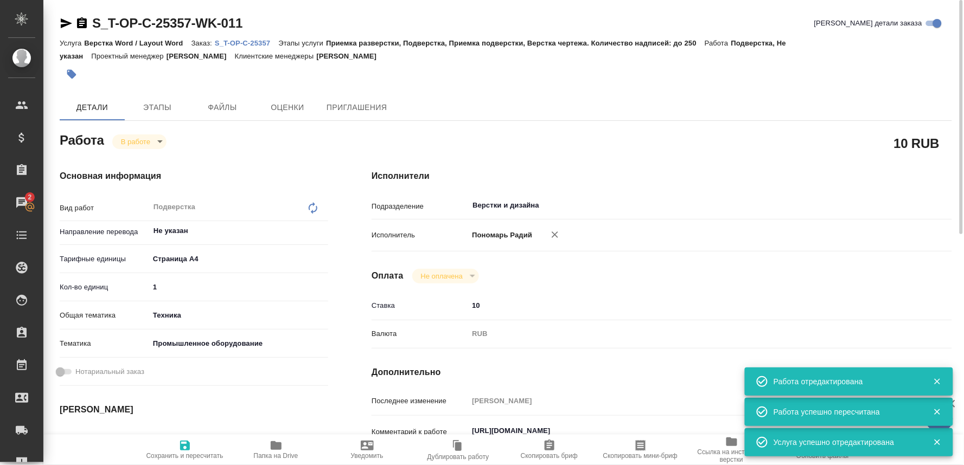
type textarea "x"
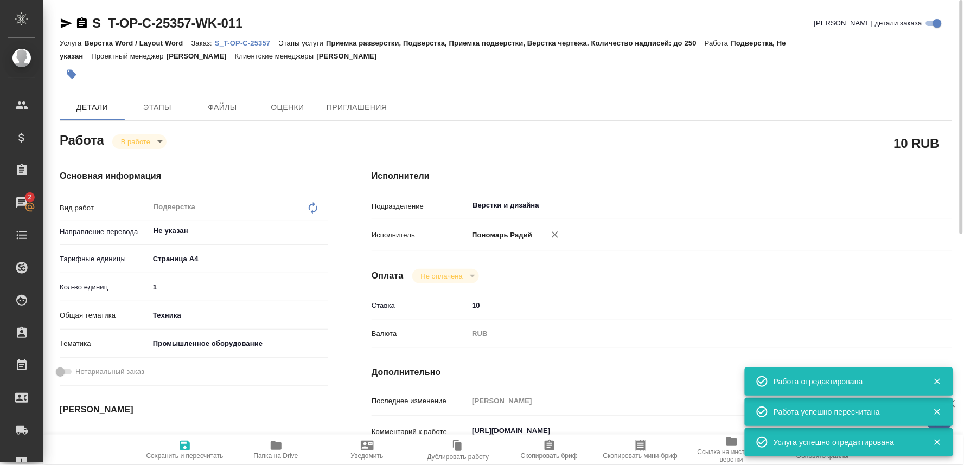
type textarea "x"
